Goal: Task Accomplishment & Management: Use online tool/utility

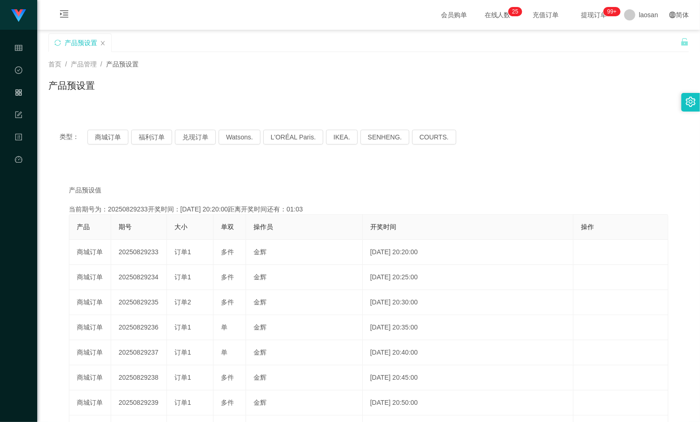
click at [563, 168] on div "产品预设值 添加期号 当前期号为：20250829233开奖时间：[DATE] 20:20:00距离开奖时间还有：01:03 产品 期号 大小 单双 操作员 …" at bounding box center [368, 348] width 641 height 367
click at [598, 186] on div "产品预设值 添加期号" at bounding box center [369, 191] width 600 height 10
click at [572, 149] on div "类型： 商城订单 福利订单 兑现订单 Watsons. L'ORÉAL Paris. IKEA. [GEOGRAPHIC_DATA]. COURTS." at bounding box center [368, 137] width 641 height 37
click at [605, 86] on div "产品预设置" at bounding box center [368, 89] width 641 height 21
click at [406, 184] on div "产品预设值 添加期号 当前期号为：20250829234开奖时间：[DATE] 20:25:00距离开奖时间还有：04:58 产品 期号 大小 单双 操作员 …" at bounding box center [368, 348] width 641 height 367
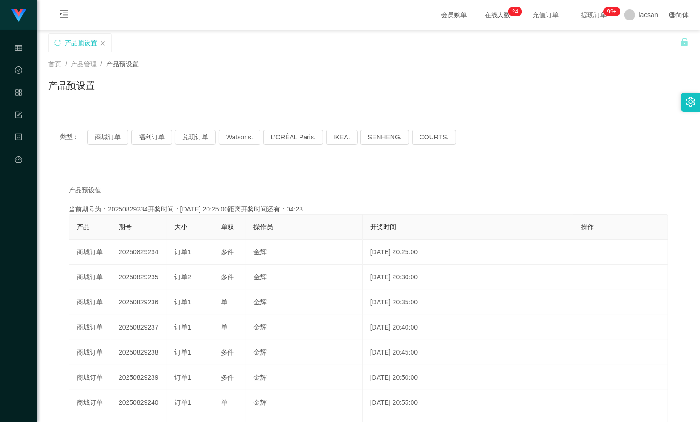
click at [618, 187] on div "产品预设值 添加期号" at bounding box center [369, 191] width 600 height 10
click at [589, 155] on div "类型： 商城订单 福利订单 兑现订单 Watsons. L'ORÉAL Paris. IKEA. [GEOGRAPHIC_DATA]. COURTS." at bounding box center [368, 137] width 641 height 37
drag, startPoint x: 604, startPoint y: 147, endPoint x: 593, endPoint y: 146, distance: 11.3
click at [604, 146] on div "类型： 商城订单 福利订单 兑现订单 Watsons. L'ORÉAL Paris. IKEA. [GEOGRAPHIC_DATA]. COURTS." at bounding box center [368, 137] width 641 height 37
click at [525, 151] on div "类型： 商城订单 福利订单 兑现订单 Watsons. L'ORÉAL Paris. IKEA. [GEOGRAPHIC_DATA]. COURTS." at bounding box center [368, 137] width 641 height 37
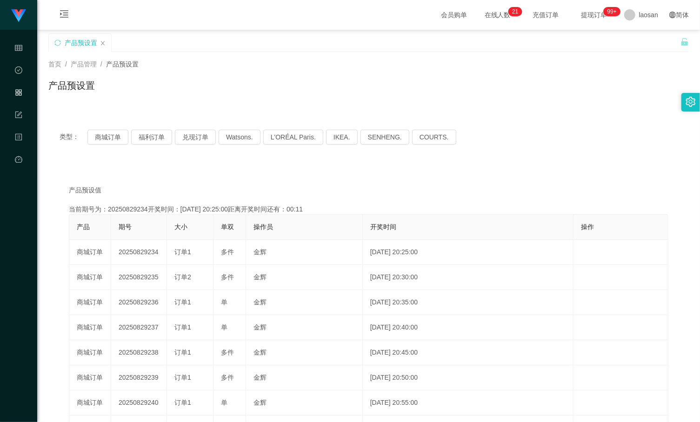
click at [543, 133] on div "类型： 商城订单 福利订单 兑现订单 Watsons. L'ORÉAL Paris. IKEA. [GEOGRAPHIC_DATA]. COURTS." at bounding box center [369, 137] width 618 height 15
click at [615, 144] on div "类型： 商城订单 福利订单 兑现订单 Watsons. L'ORÉAL Paris. IKEA. [GEOGRAPHIC_DATA]. COURTS." at bounding box center [369, 137] width 618 height 15
drag, startPoint x: 574, startPoint y: 60, endPoint x: 567, endPoint y: 60, distance: 7.4
click at [574, 60] on div "首页 / 产品管理 / 产品预设置 /" at bounding box center [368, 65] width 641 height 10
click at [112, 133] on button "商城订单" at bounding box center [107, 137] width 41 height 15
